Goal: Find specific page/section: Find specific page/section

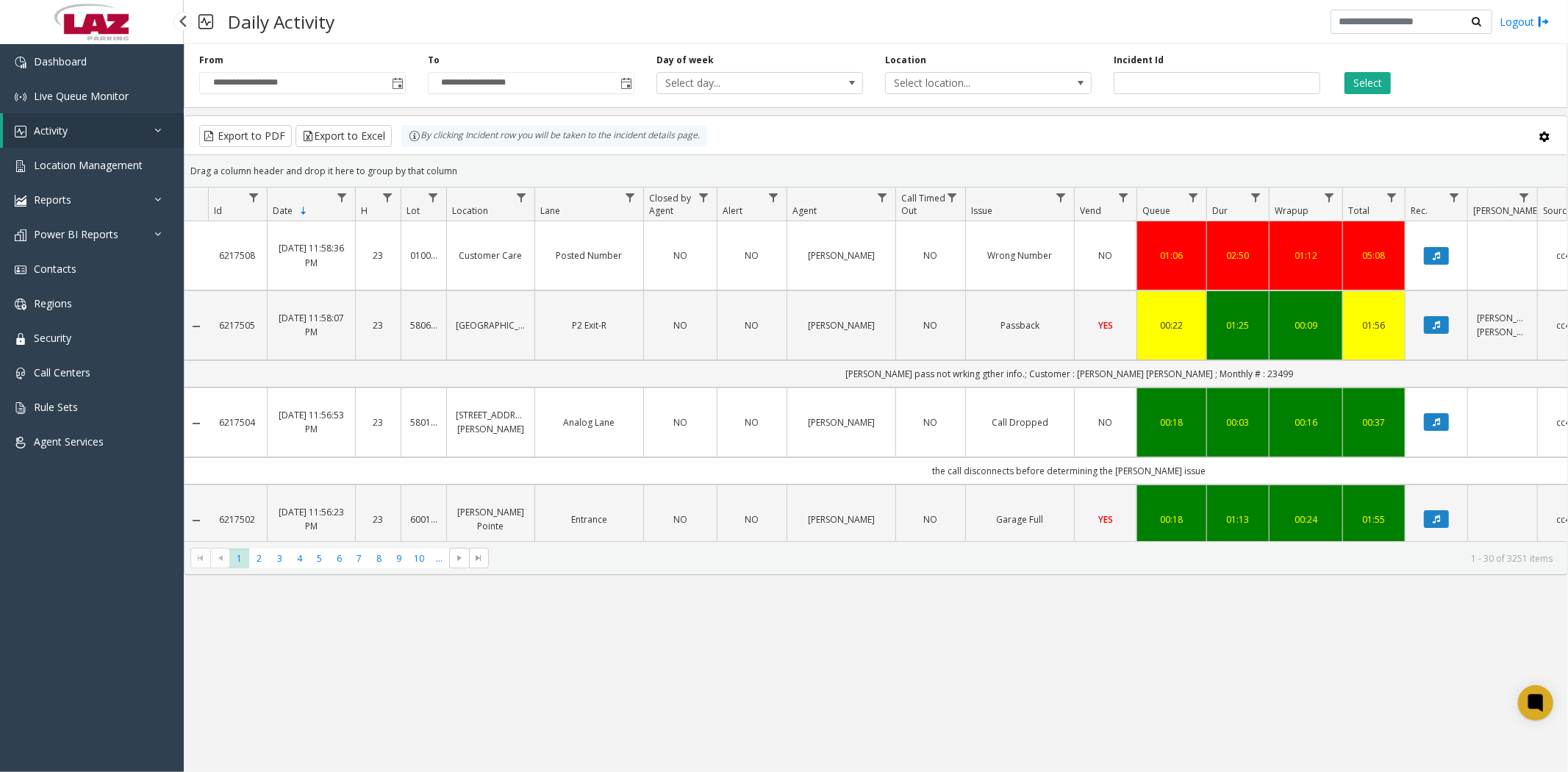
click at [57, 129] on span "Activity" at bounding box center [50, 130] width 34 height 14
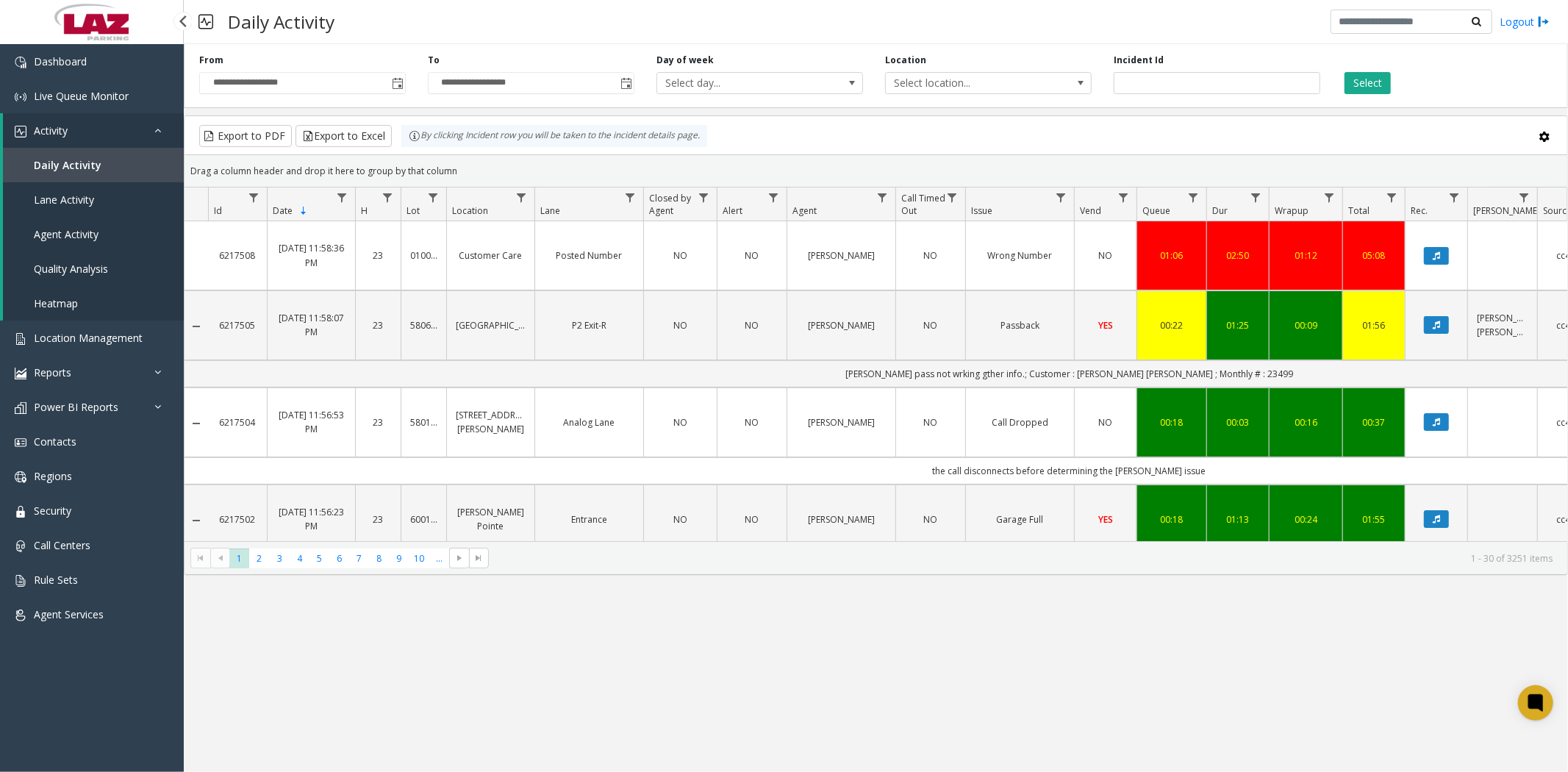
click at [67, 191] on link "Lane Activity" at bounding box center [93, 199] width 181 height 35
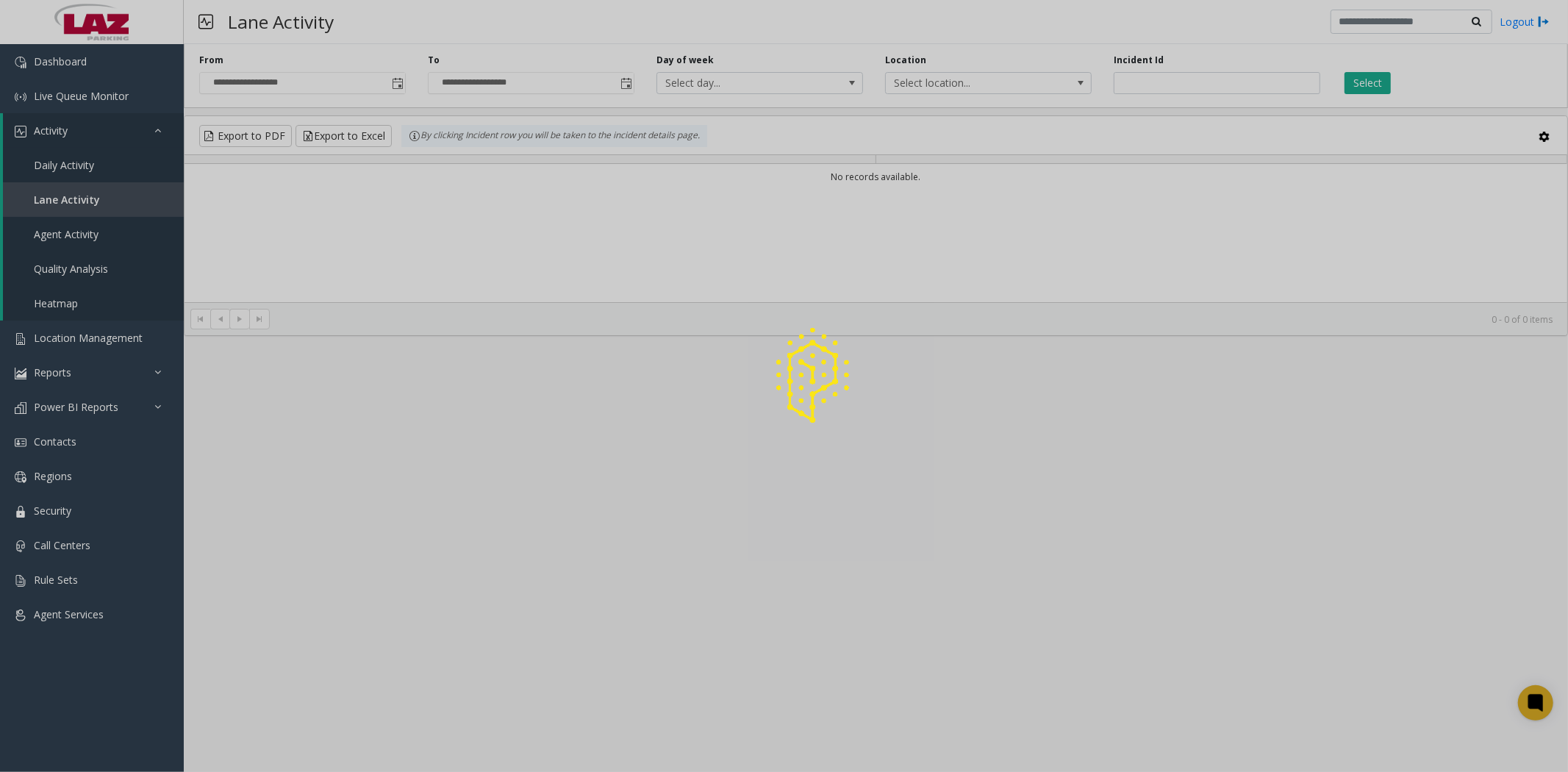
click at [69, 162] on div at bounding box center [784, 386] width 1568 height 772
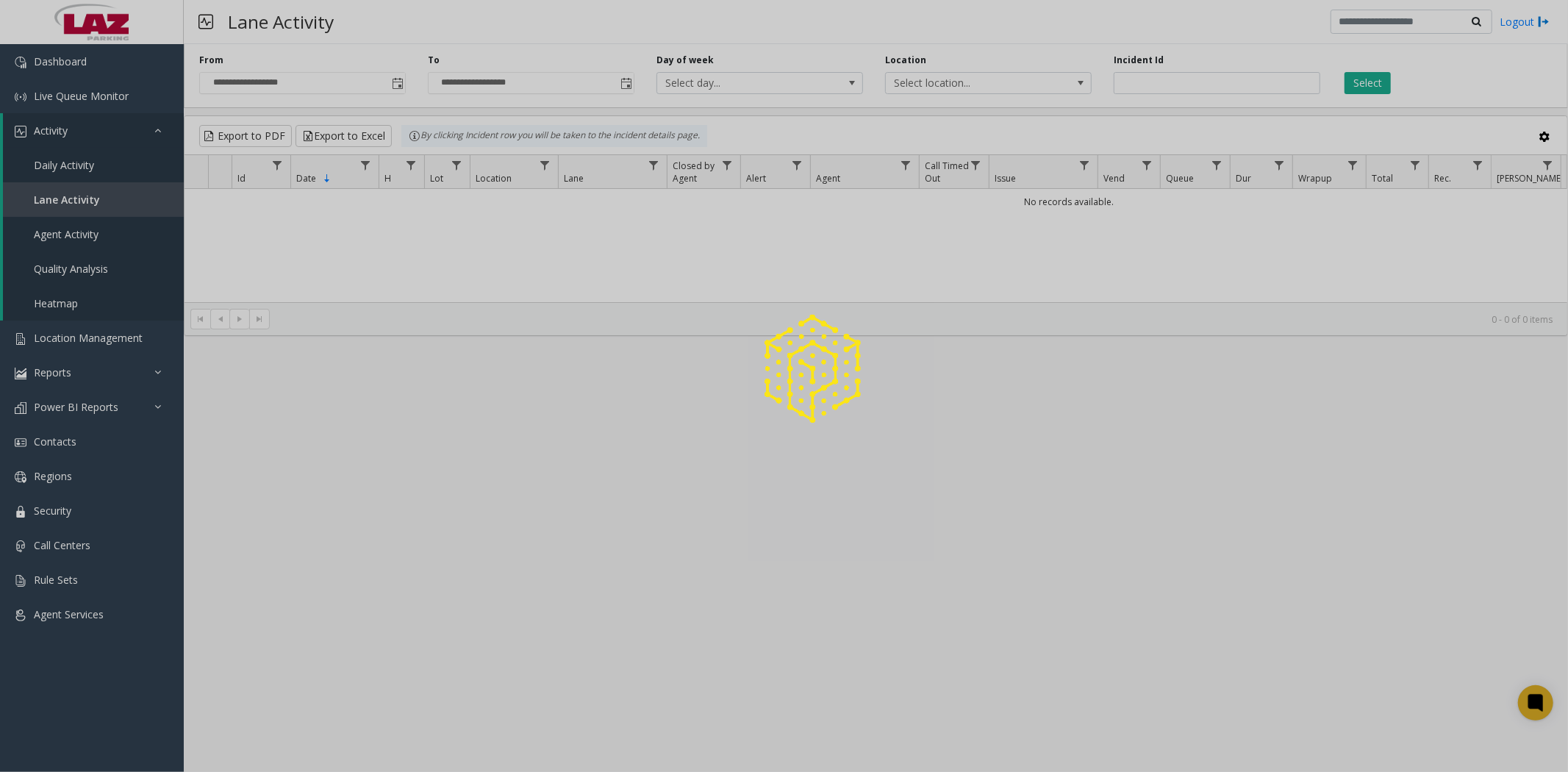
click at [69, 162] on span "Daily Activity" at bounding box center [64, 165] width 60 height 14
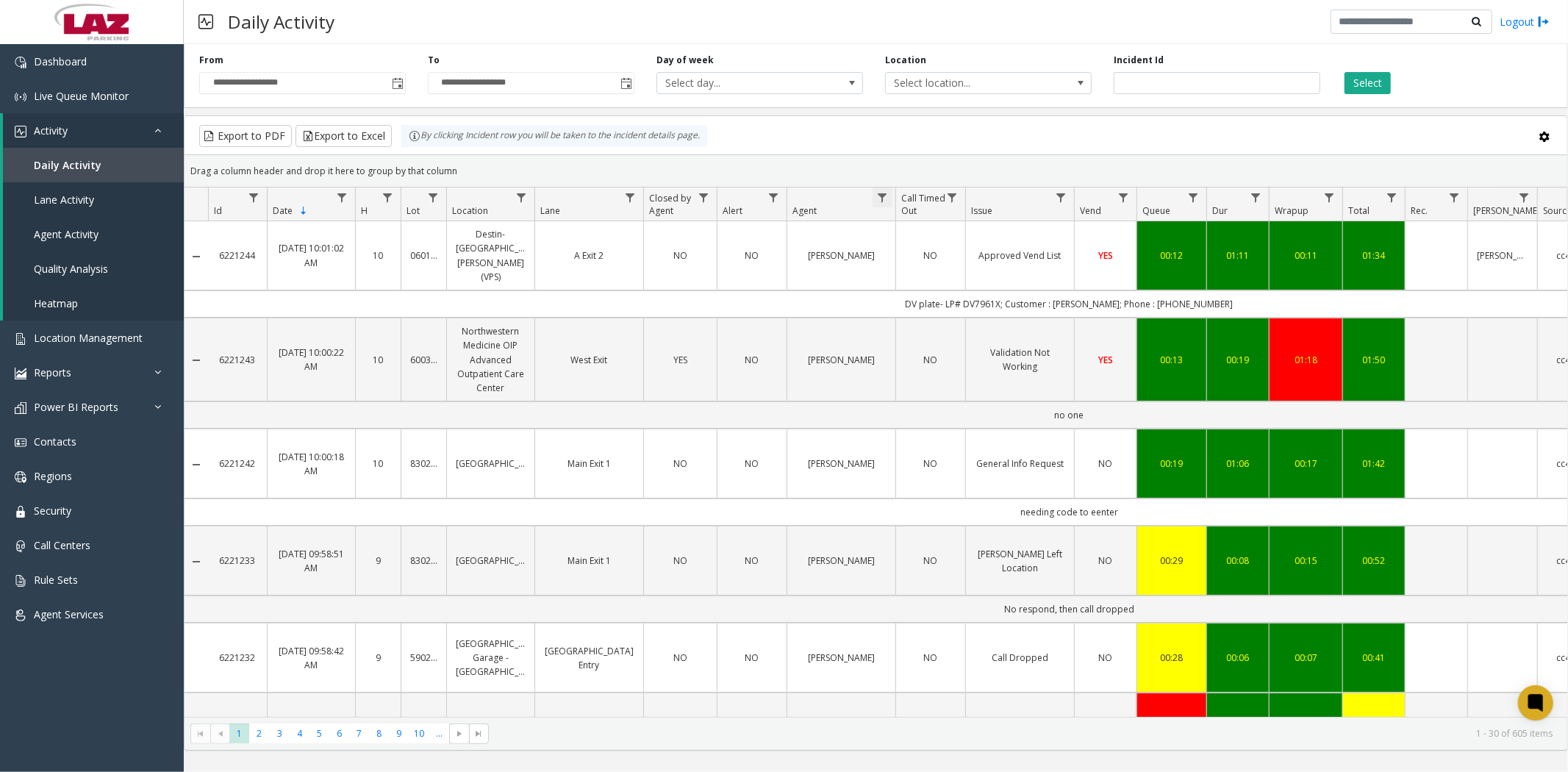
click at [882, 199] on span "Data table" at bounding box center [882, 198] width 12 height 12
click at [910, 265] on input "Agent Filter" at bounding box center [946, 260] width 125 height 25
type input "******"
click button "Filter" at bounding box center [979, 398] width 60 height 33
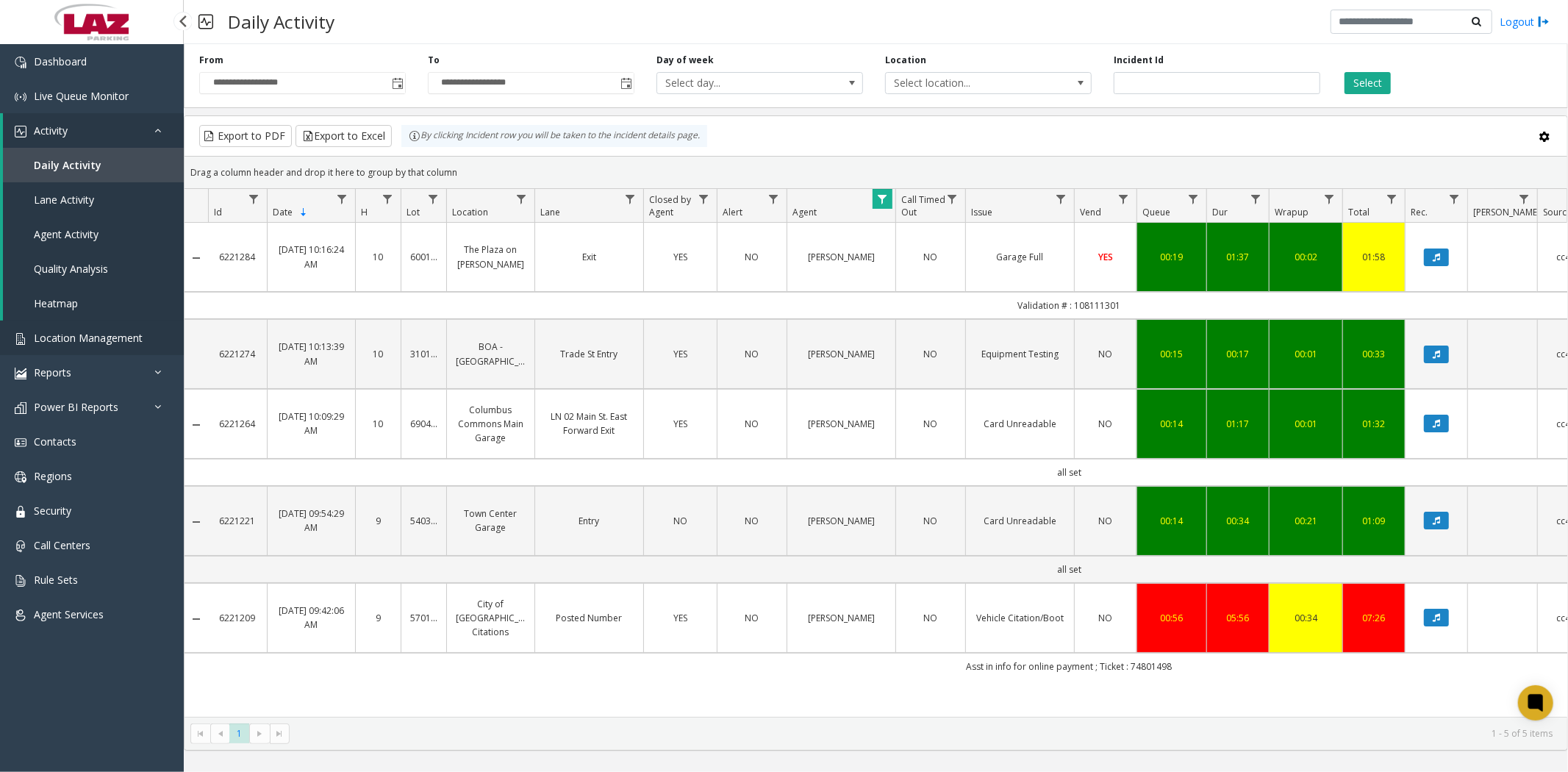
click at [48, 331] on span "Location Management" at bounding box center [88, 338] width 109 height 14
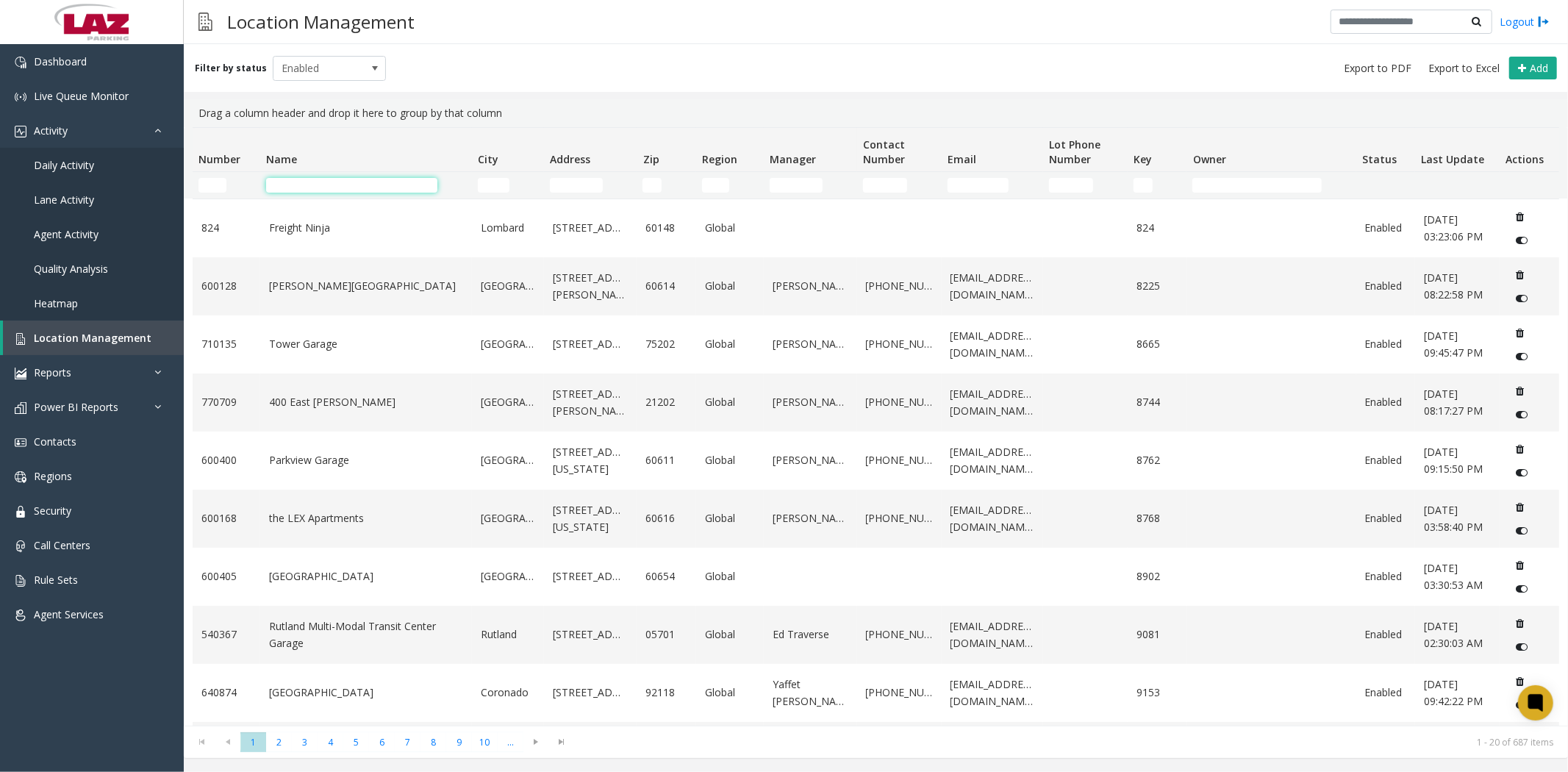
click at [284, 185] on input "Name Filter" at bounding box center [352, 185] width 172 height 15
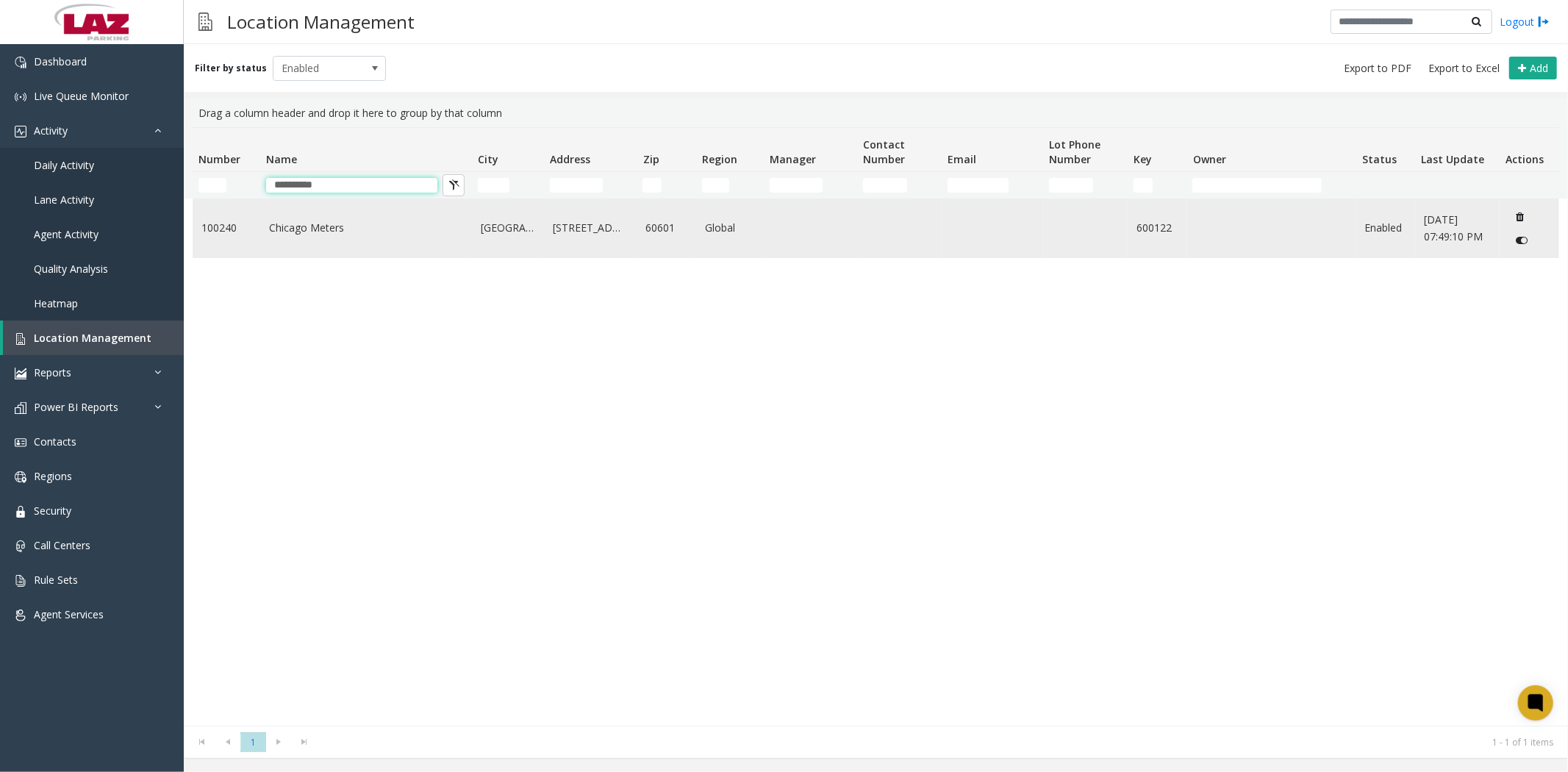
type input "**********"
click at [331, 231] on link "Chicago Meters" at bounding box center [366, 228] width 194 height 16
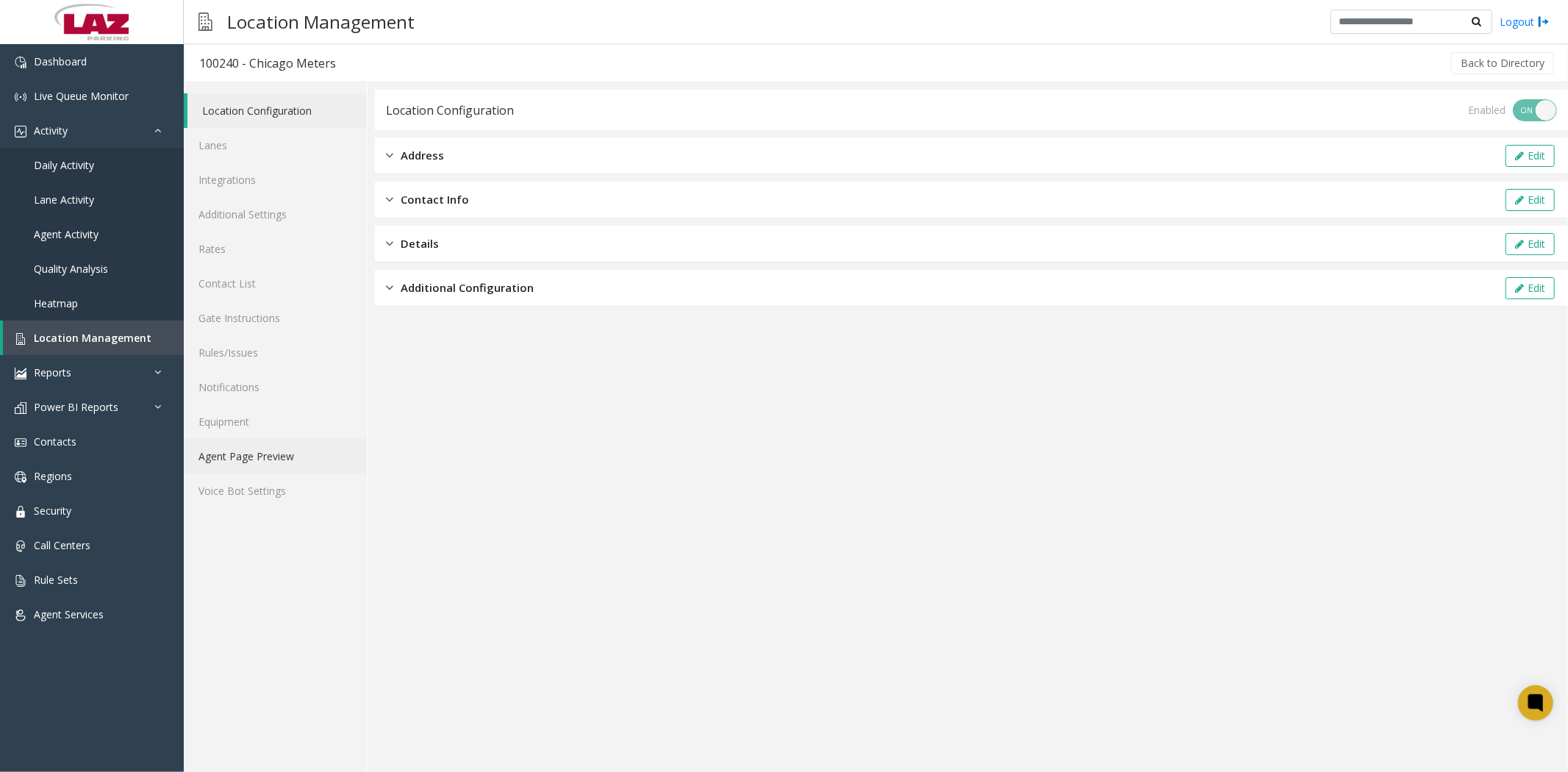
click at [267, 451] on link "Agent Page Preview" at bounding box center [275, 456] width 183 height 35
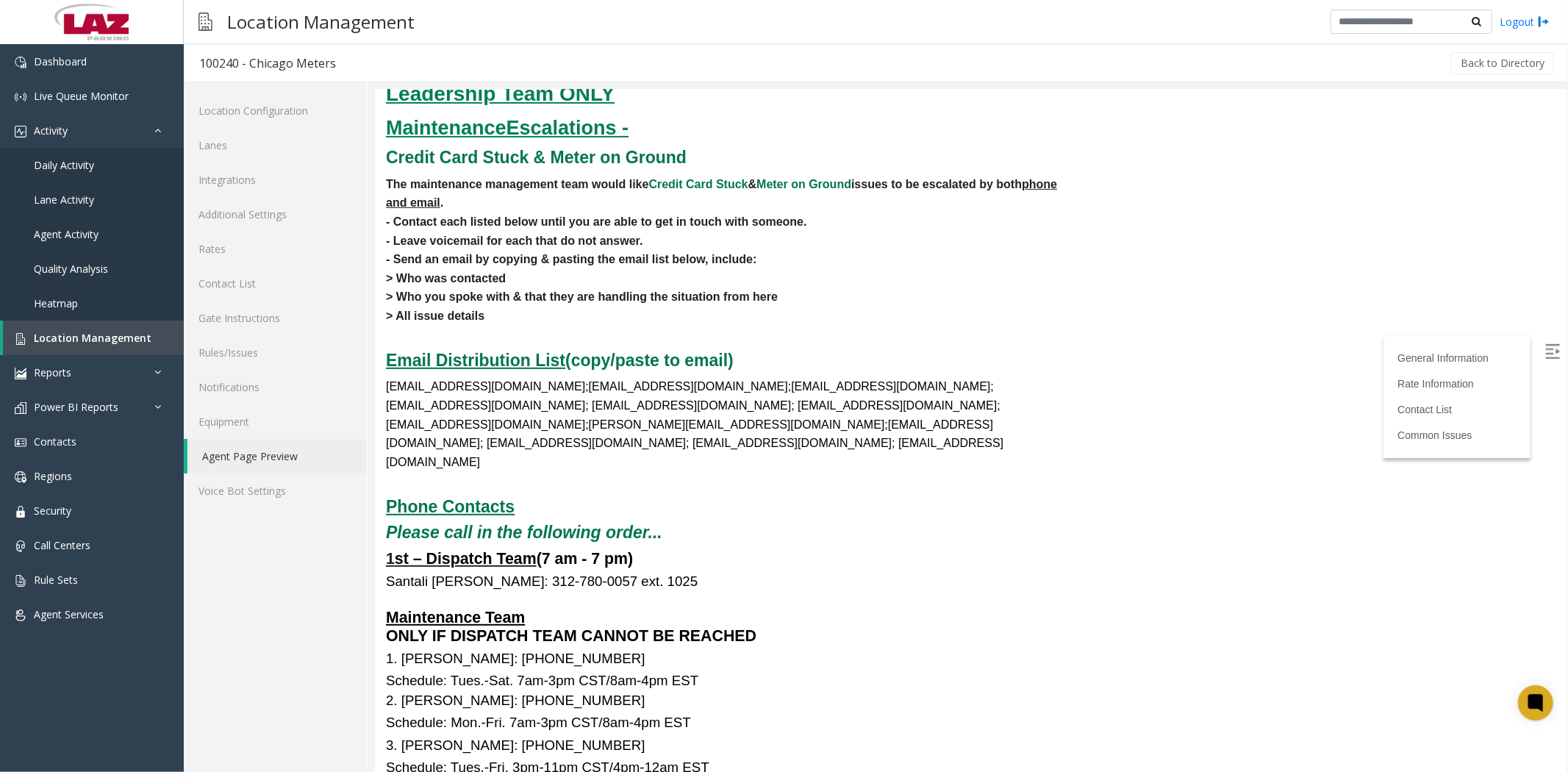
scroll to position [5229, 0]
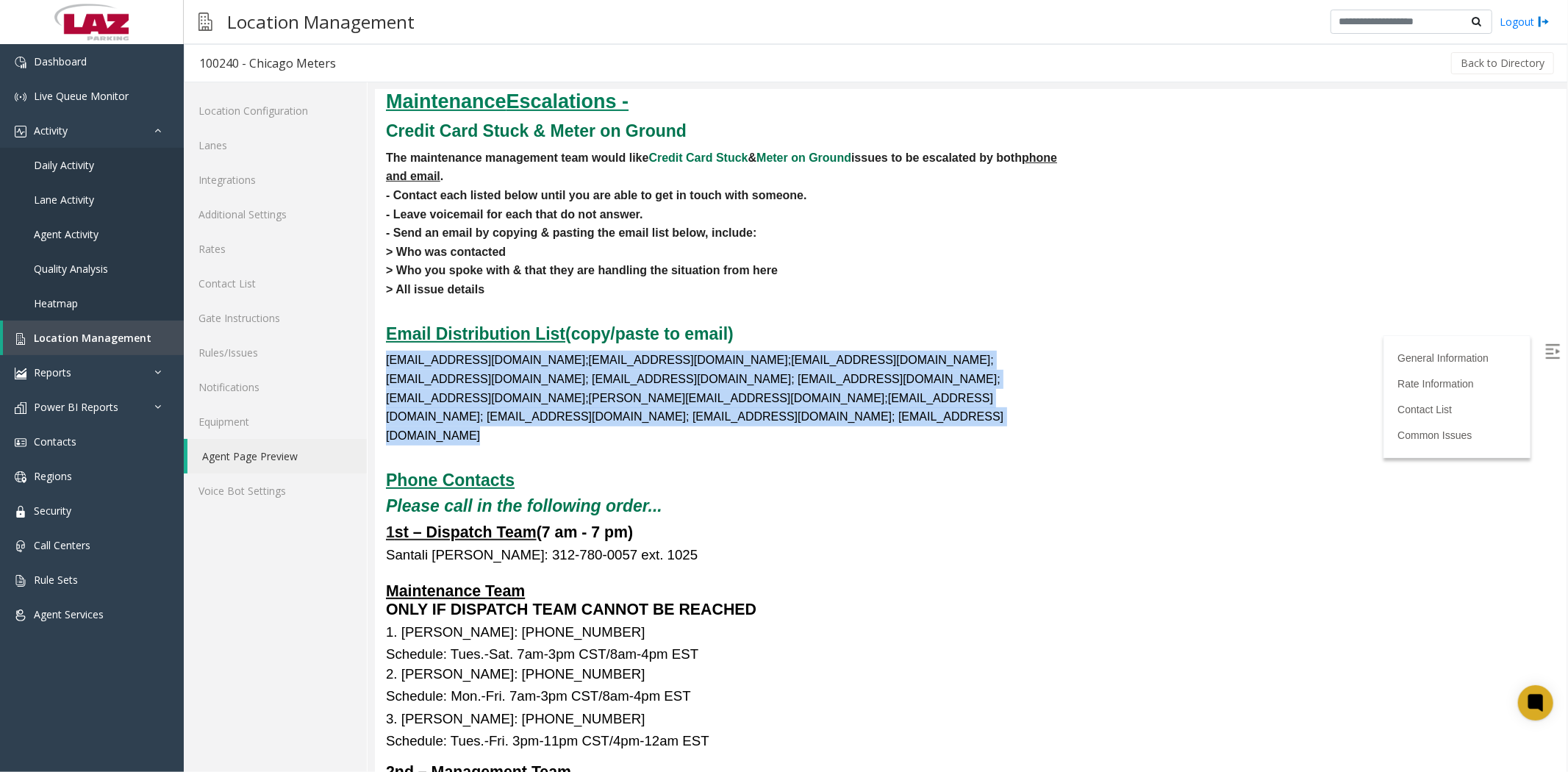
drag, startPoint x: 387, startPoint y: 371, endPoint x: 693, endPoint y: 439, distance: 313.5
copy font "[EMAIL_ADDRESS][DOMAIN_NAME];[EMAIL_ADDRESS][DOMAIN_NAME];[EMAIL_ADDRESS][DOMAI…"
